Goal: Navigation & Orientation: Find specific page/section

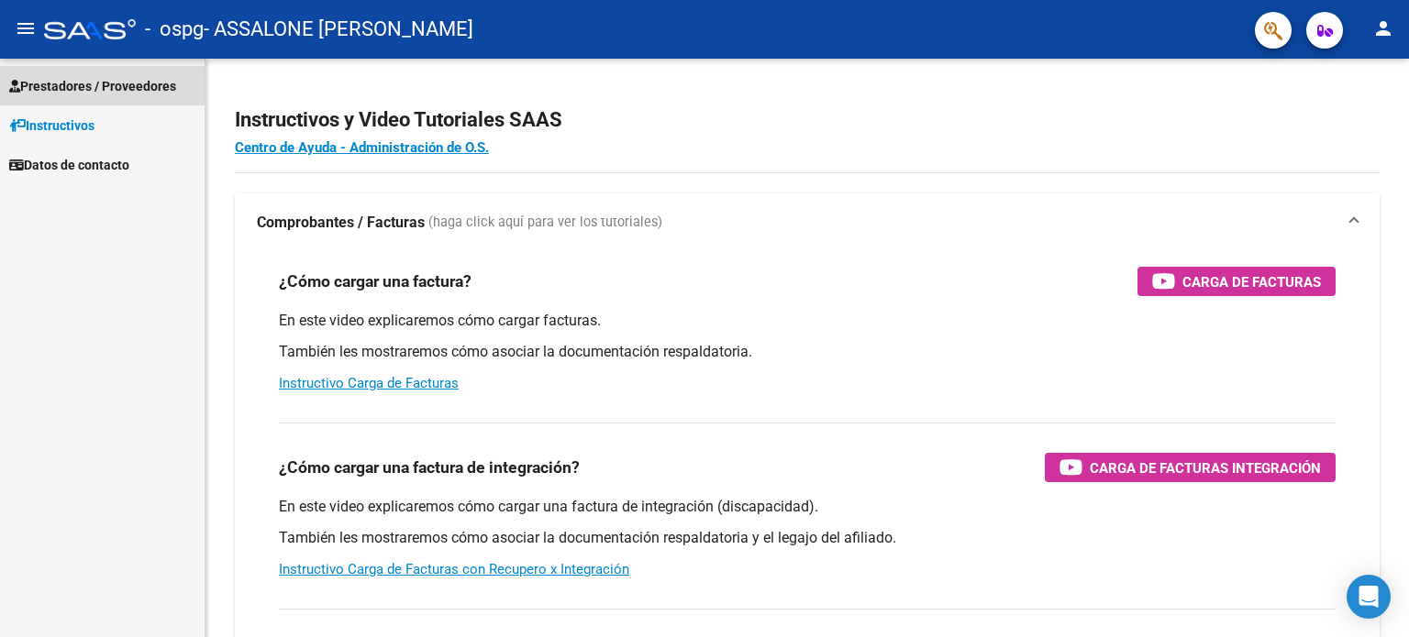
click at [110, 91] on span "Prestadores / Proveedores" at bounding box center [92, 86] width 167 height 20
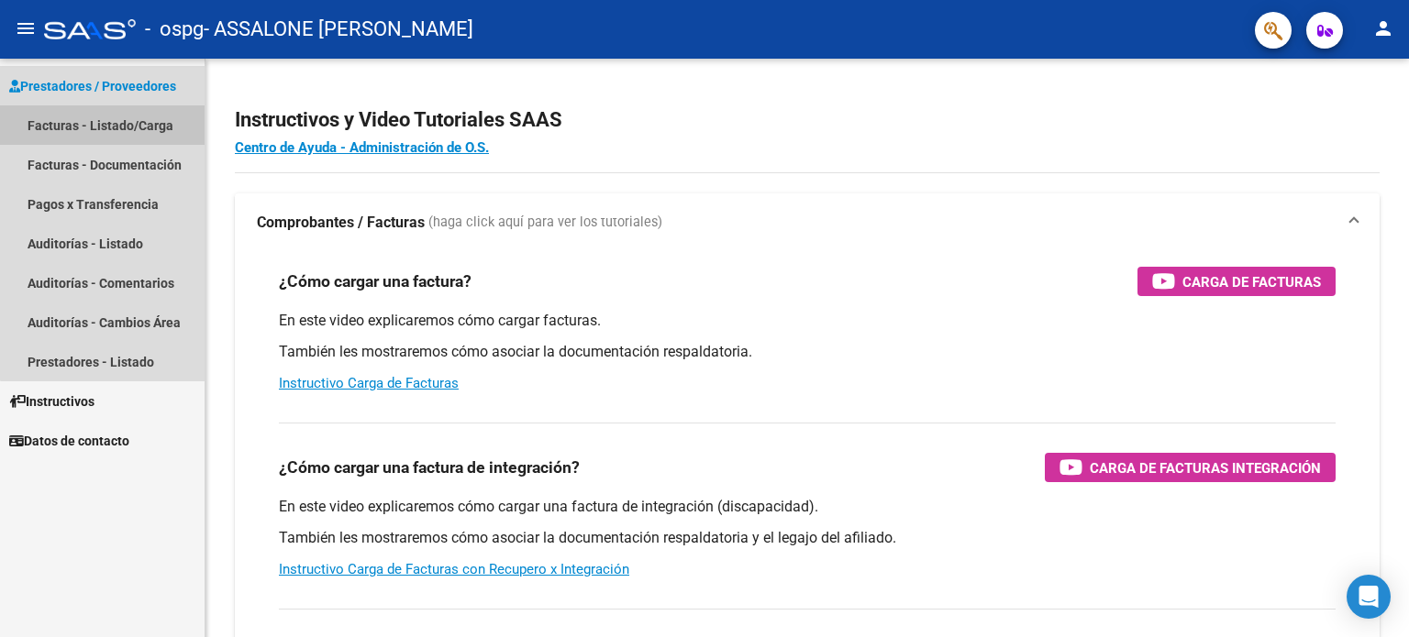
click at [133, 125] on link "Facturas - Listado/Carga" at bounding box center [102, 124] width 205 height 39
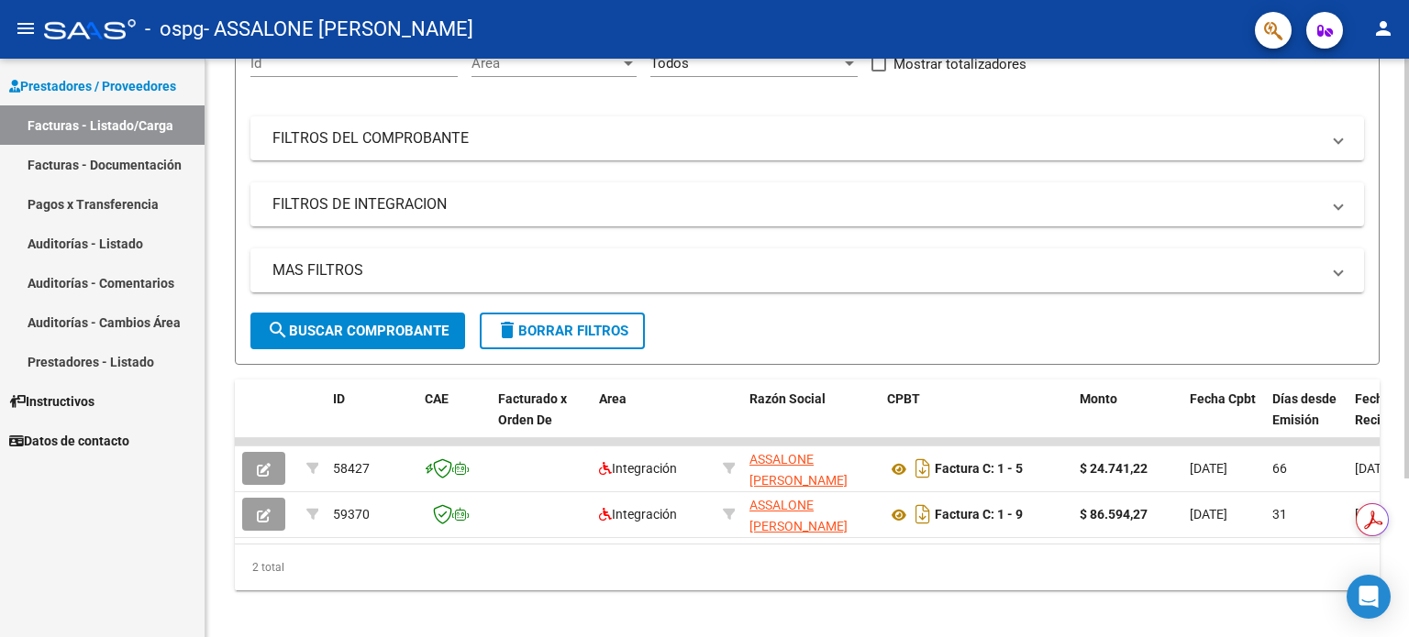
click at [1402, 429] on div "Video tutorial PRESTADORES -> Listado de CPBTs Emitidos por Prestadores / Prove…" at bounding box center [809, 256] width 1208 height 786
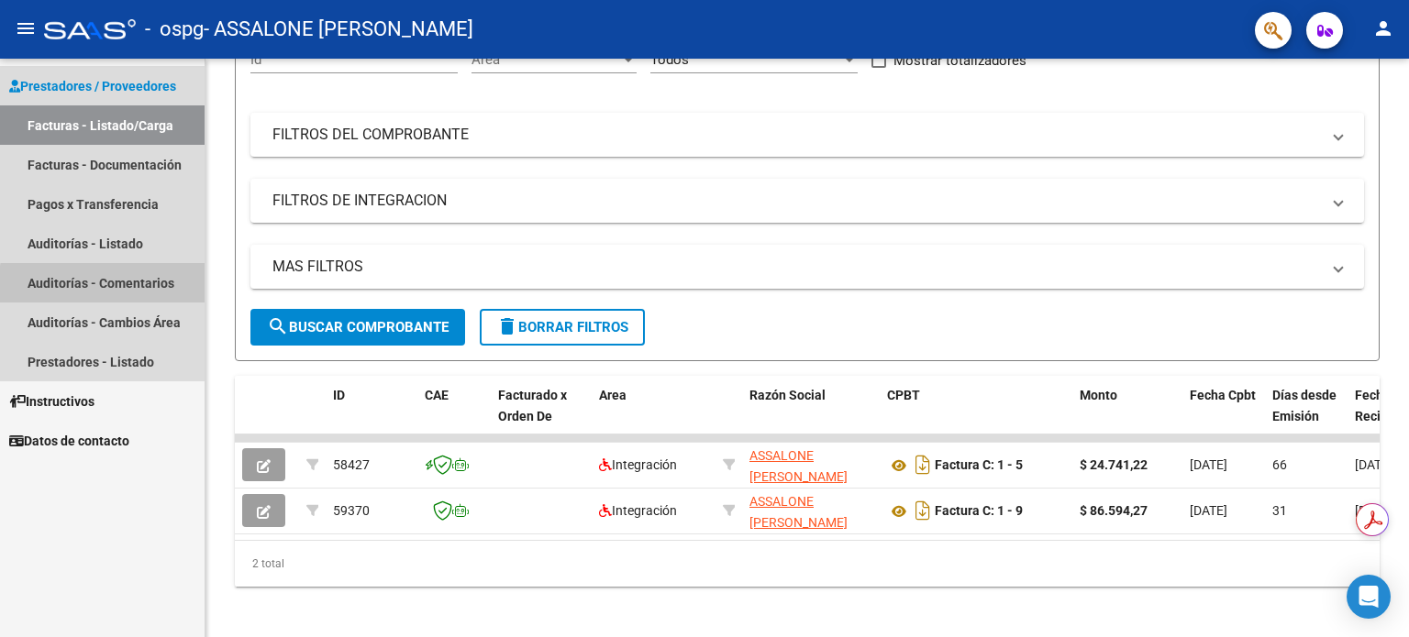
click at [132, 287] on link "Auditorías - Comentarios" at bounding box center [102, 282] width 205 height 39
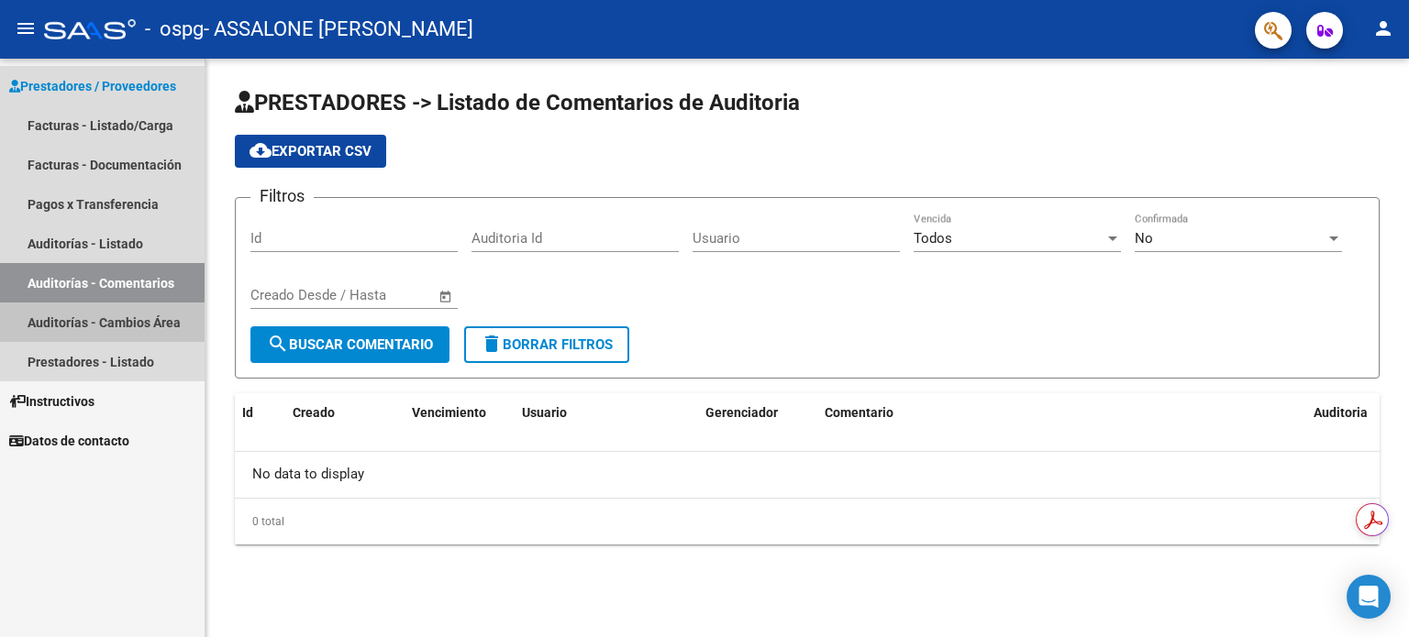
click at [134, 329] on link "Auditorías - Cambios Área" at bounding box center [102, 322] width 205 height 39
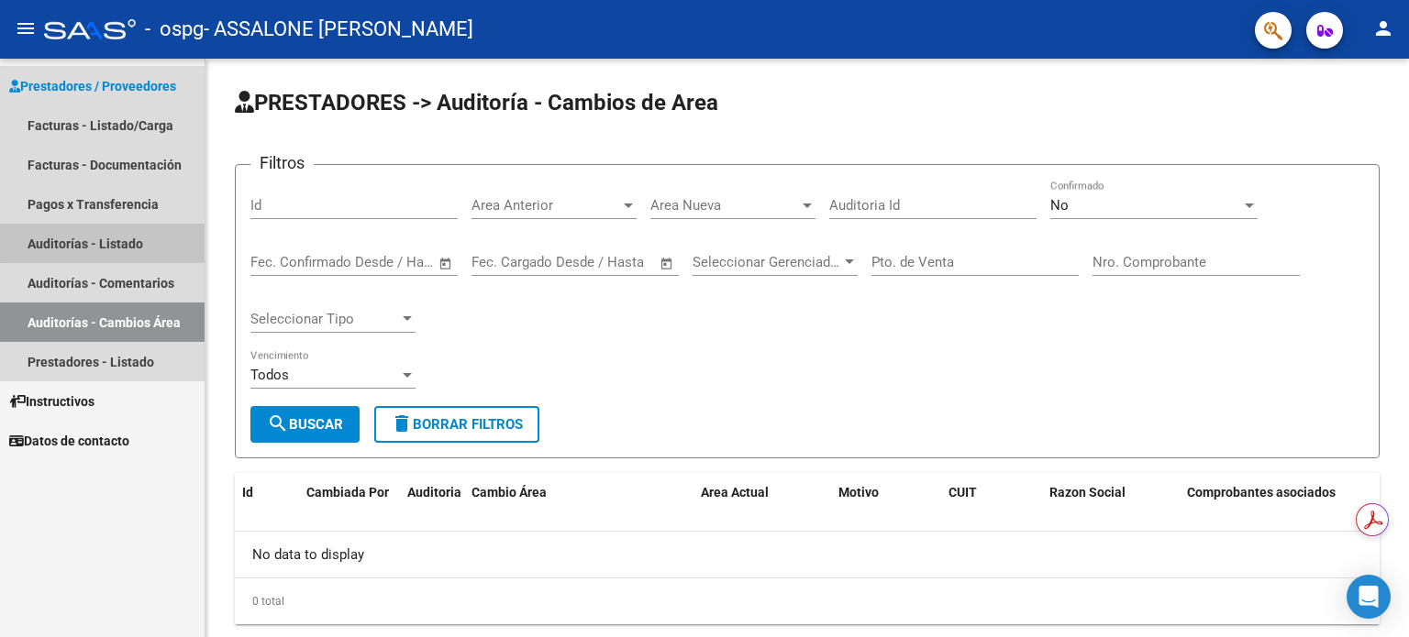
click at [125, 240] on link "Auditorías - Listado" at bounding box center [102, 243] width 205 height 39
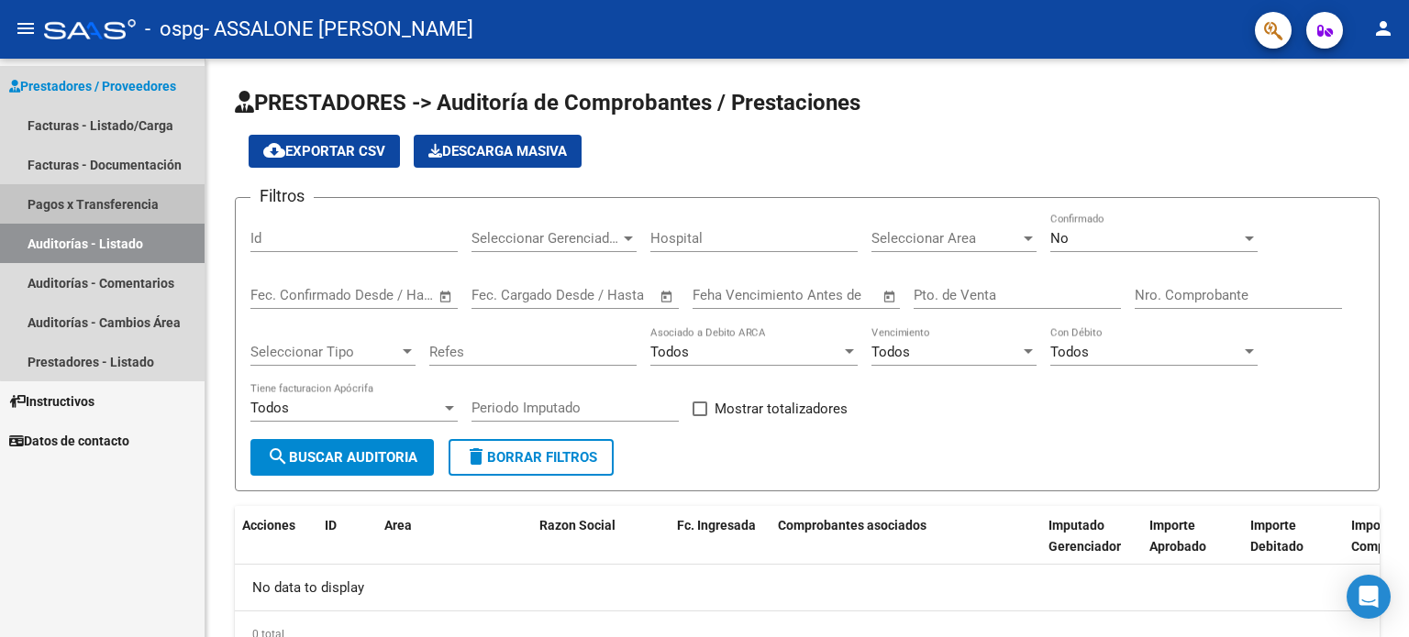
click at [124, 204] on link "Pagos x Transferencia" at bounding box center [102, 203] width 205 height 39
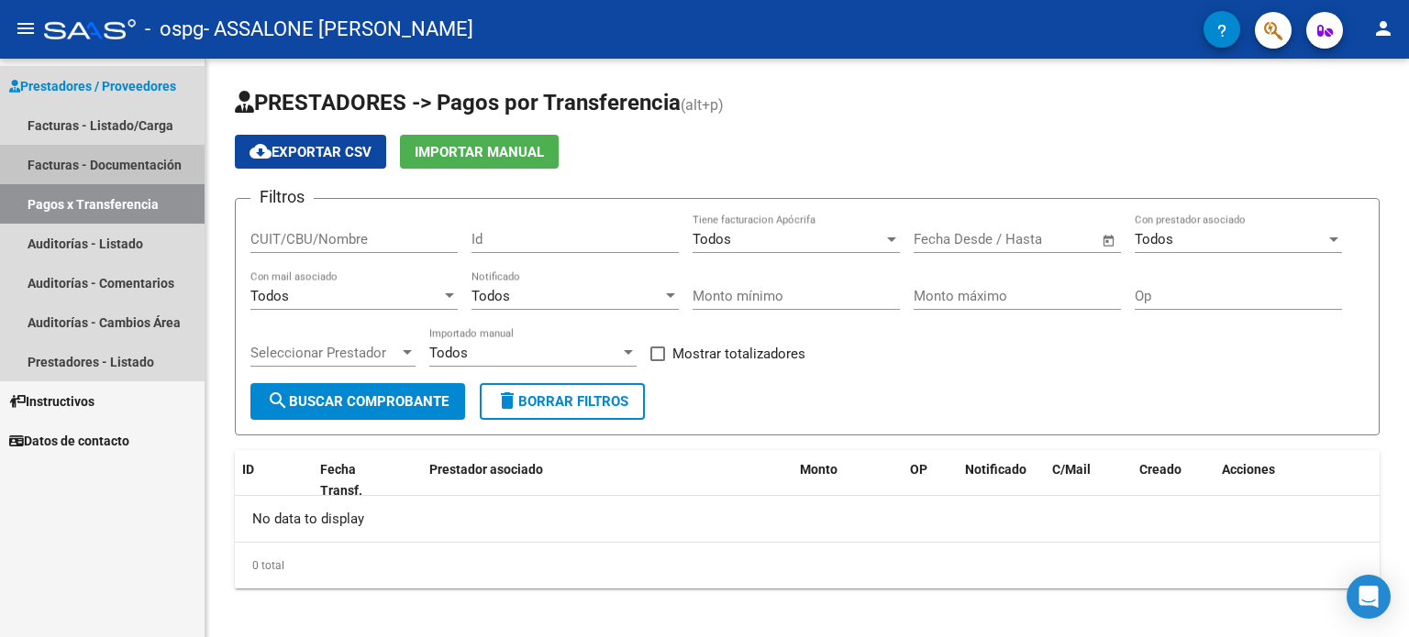
click at [127, 160] on link "Facturas - Documentación" at bounding box center [102, 164] width 205 height 39
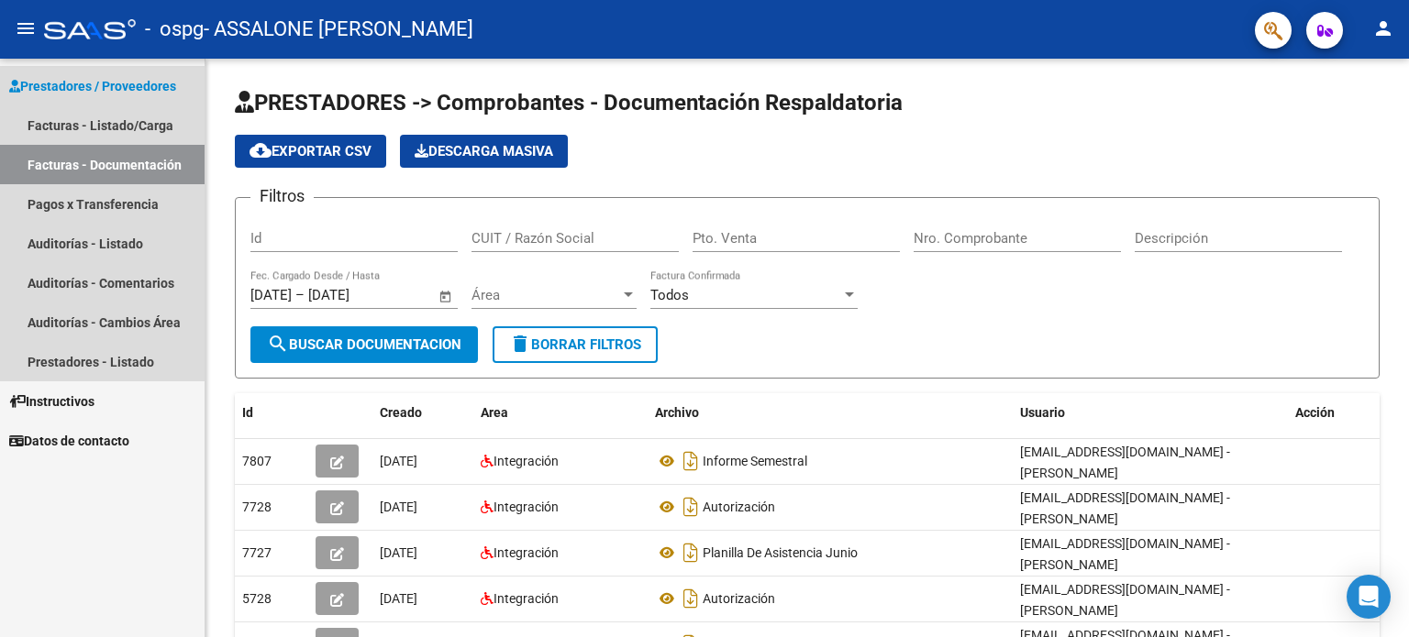
click at [127, 160] on link "Facturas - Documentación" at bounding box center [102, 164] width 205 height 39
